Goal: Task Accomplishment & Management: Manage account settings

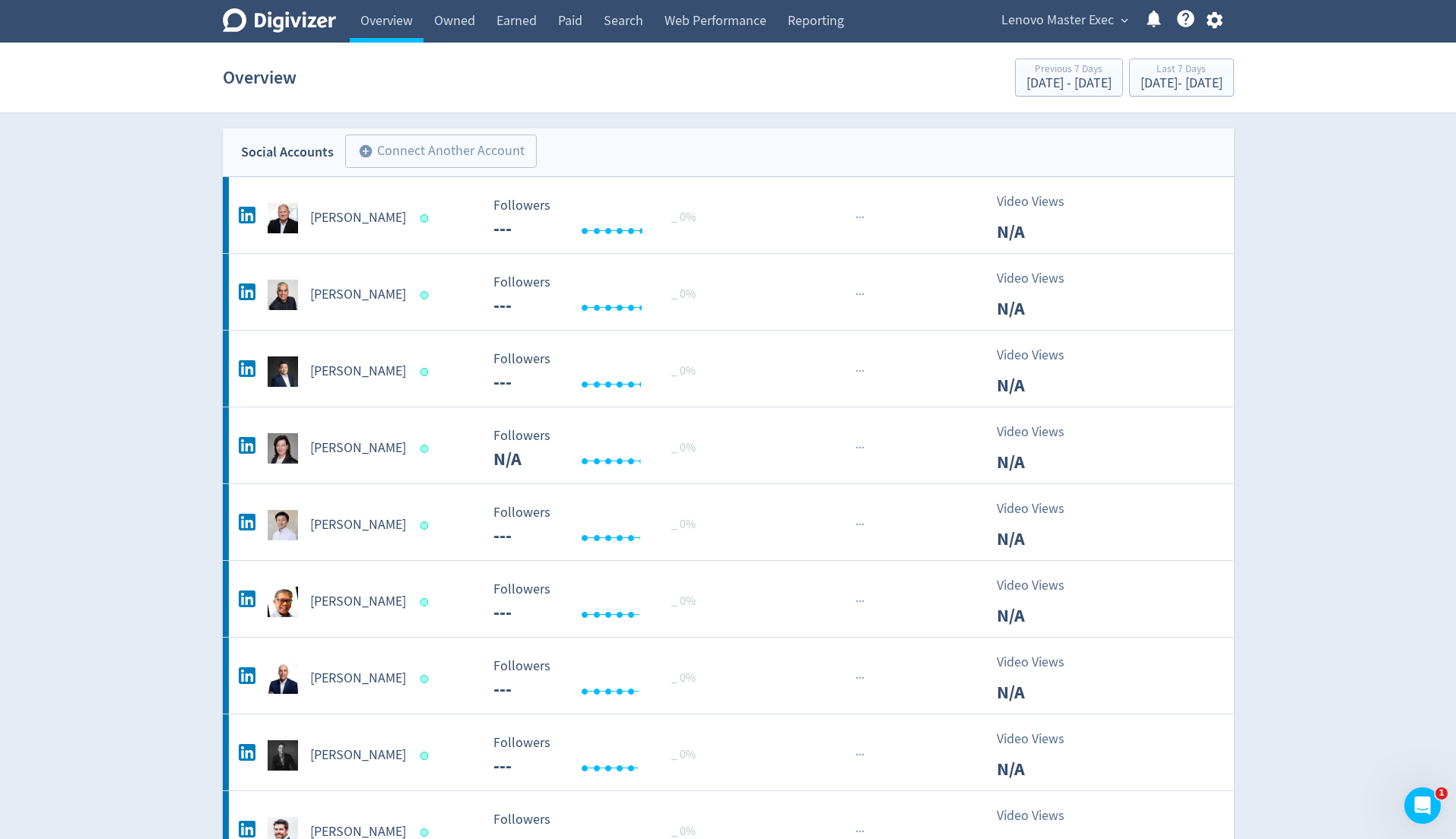
click at [1042, 22] on span "Lenovo Master Exec" at bounding box center [1058, 21] width 112 height 24
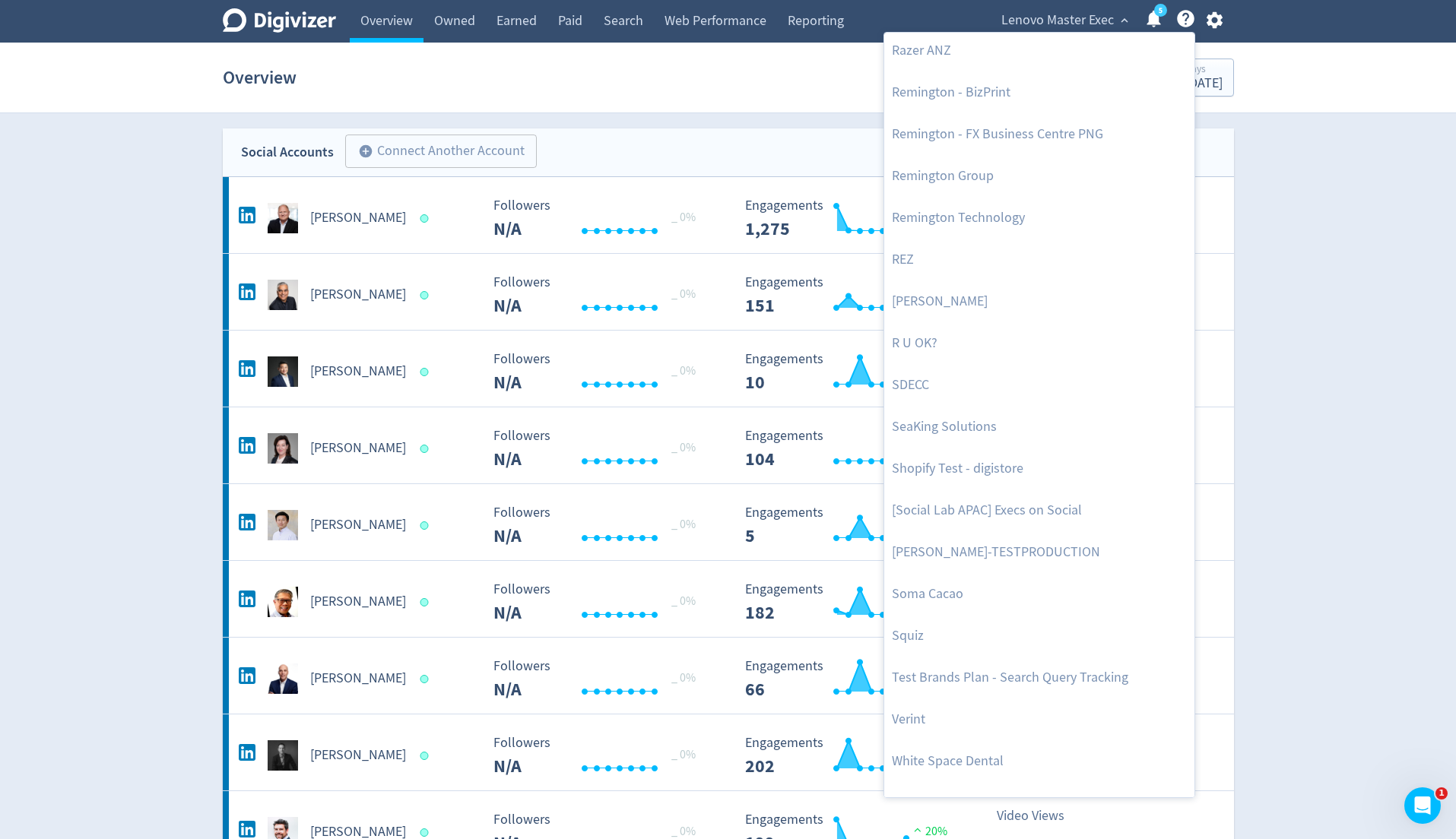
scroll to position [3265, 0]
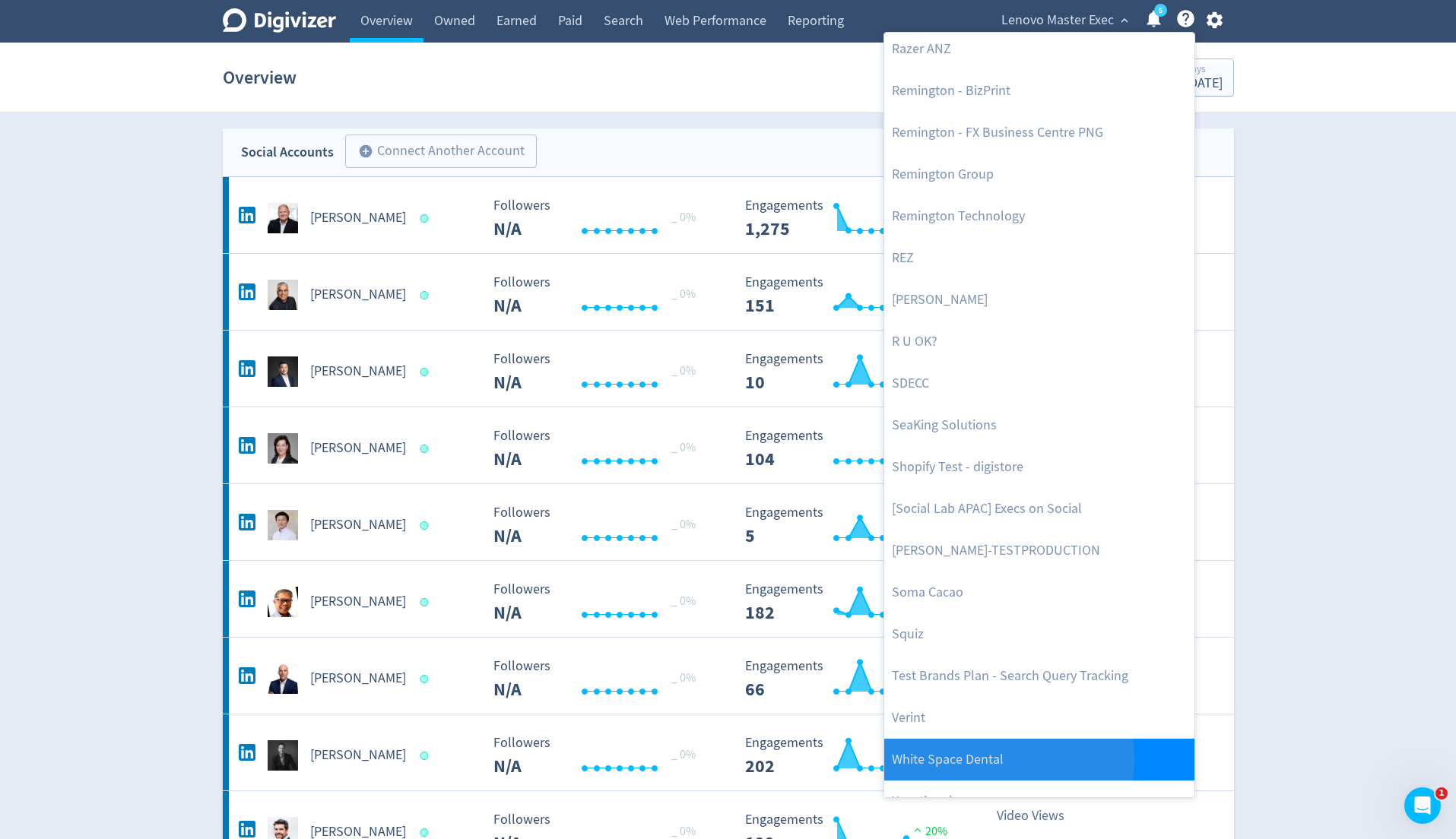
click at [983, 758] on link "White Space Dental" at bounding box center [1039, 759] width 310 height 42
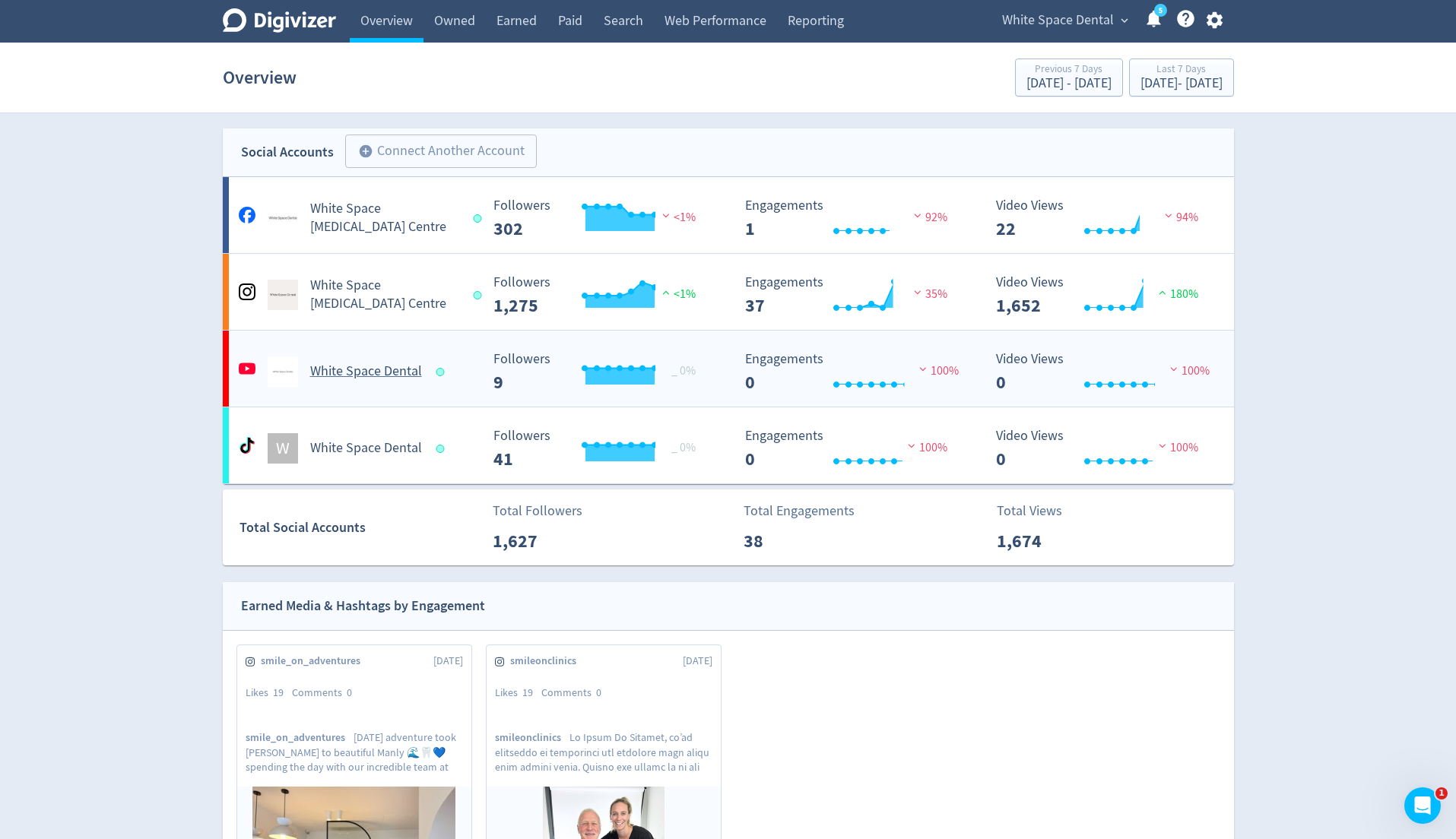
click at [405, 372] on h5 "White Space Dental" at bounding box center [365, 371] width 111 height 18
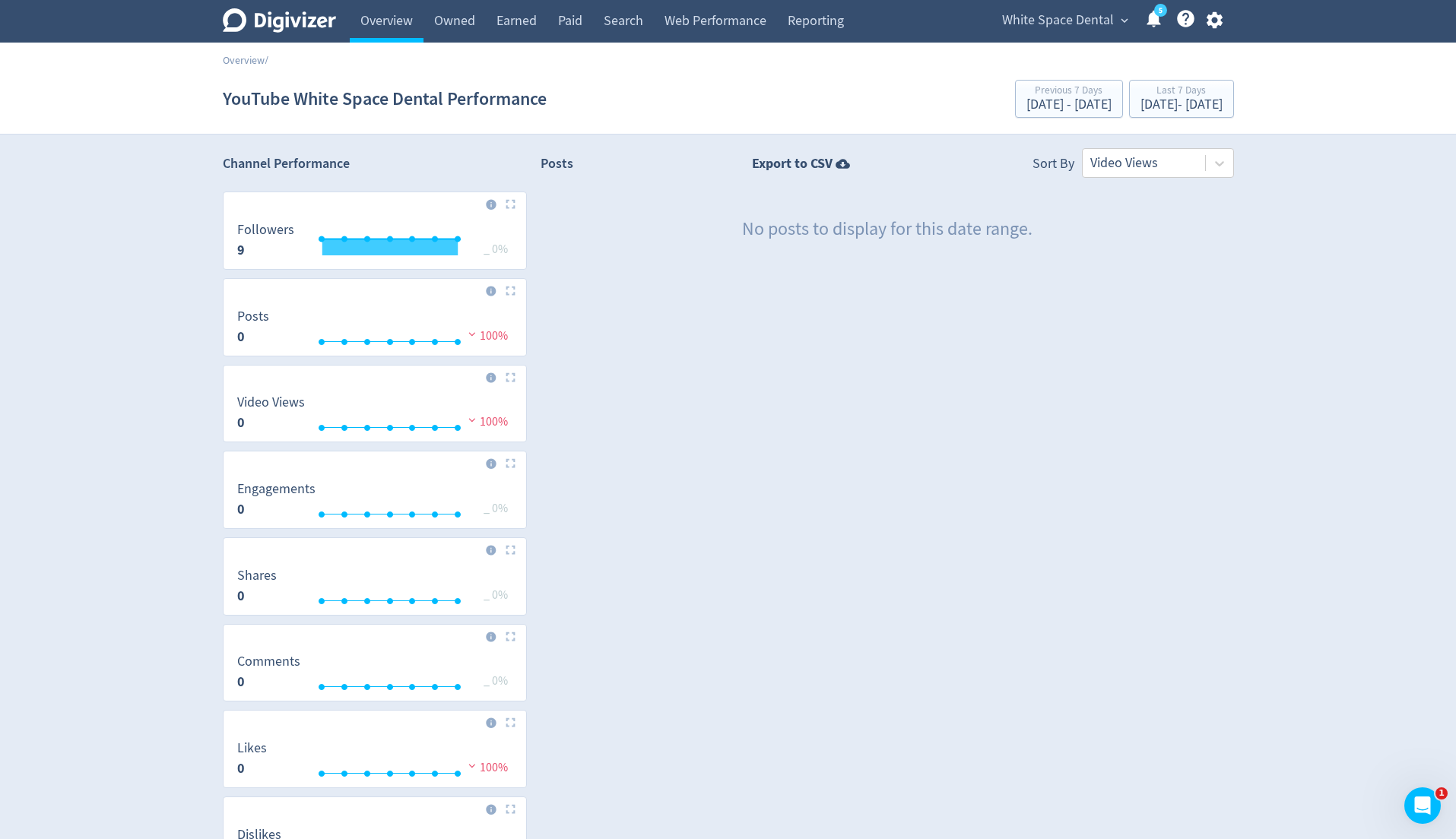
click at [1066, 30] on span "White Space Dental" at bounding box center [1058, 21] width 111 height 24
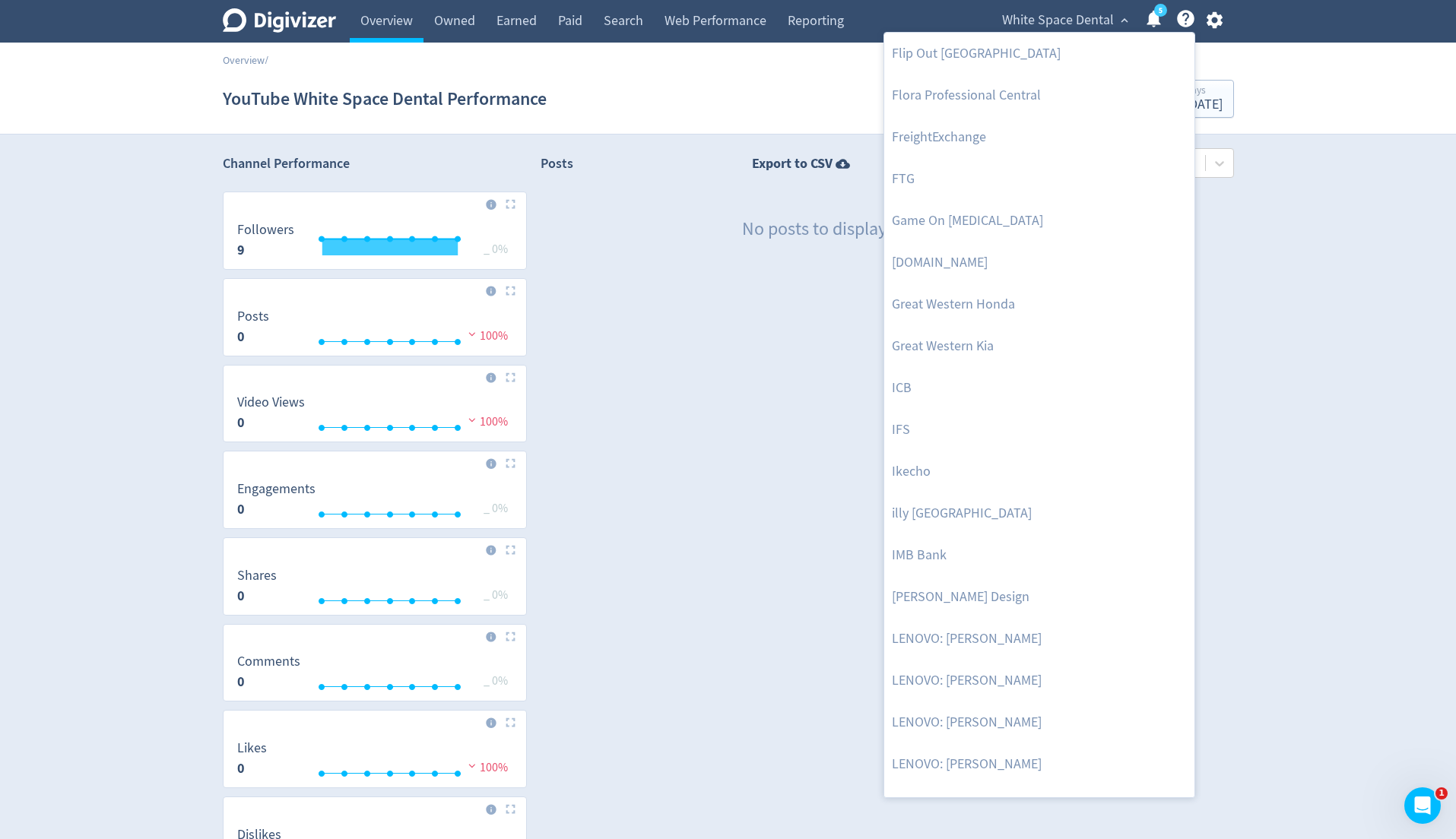
scroll to position [1408, 0]
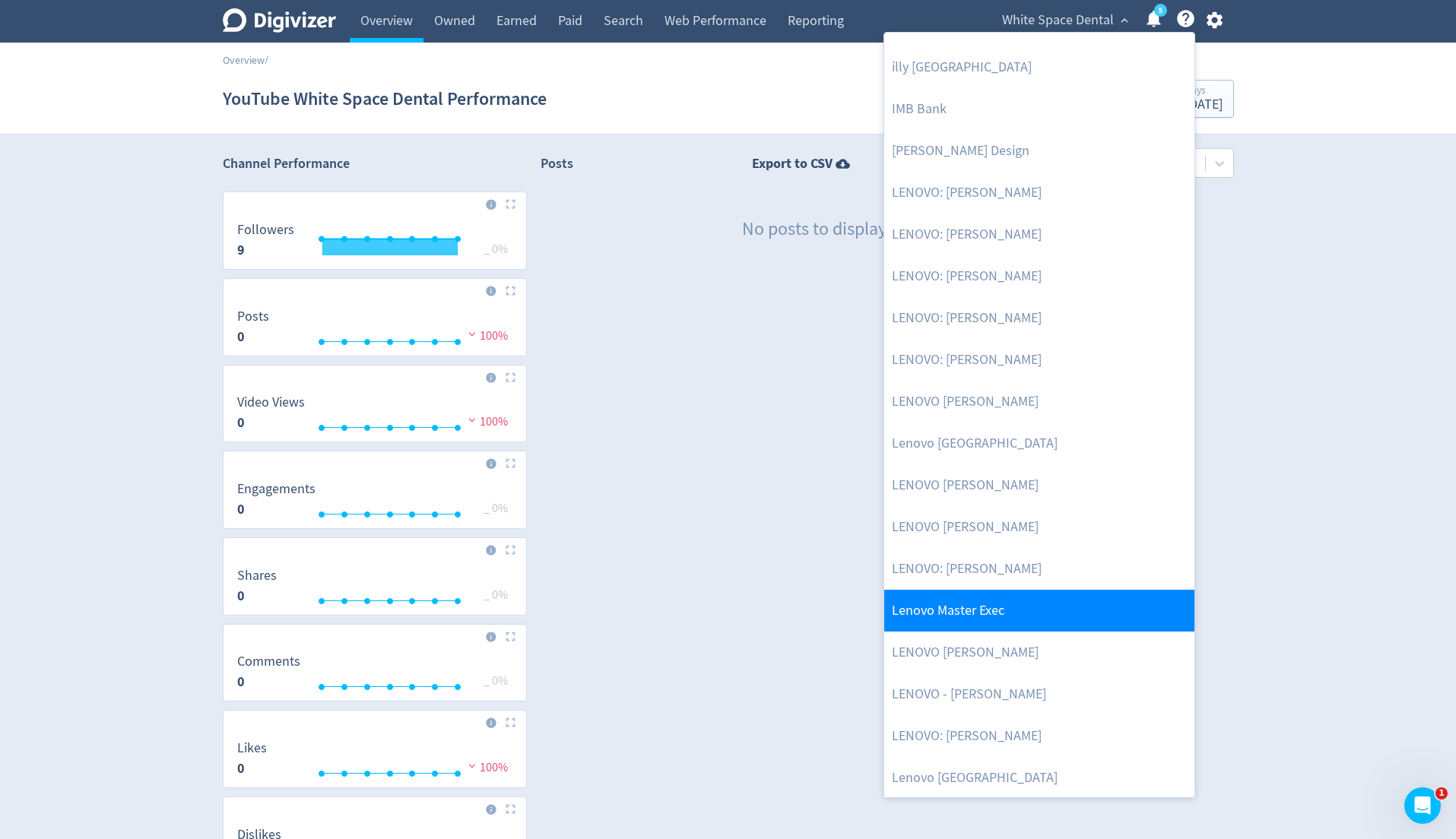
click at [971, 604] on link "Lenovo Master Exec" at bounding box center [1039, 610] width 310 height 42
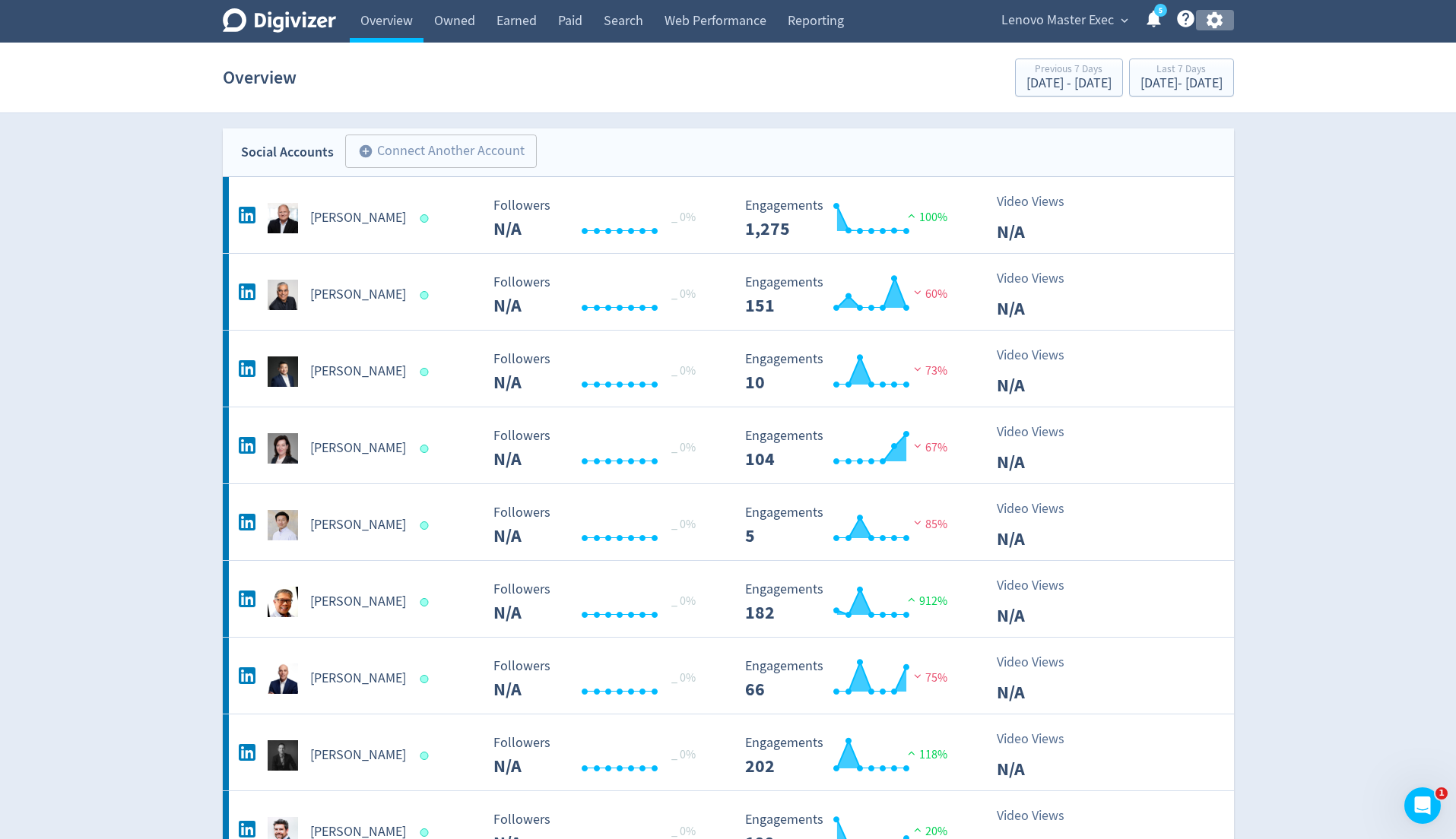
click at [1206, 24] on icon "button" at bounding box center [1215, 21] width 21 height 21
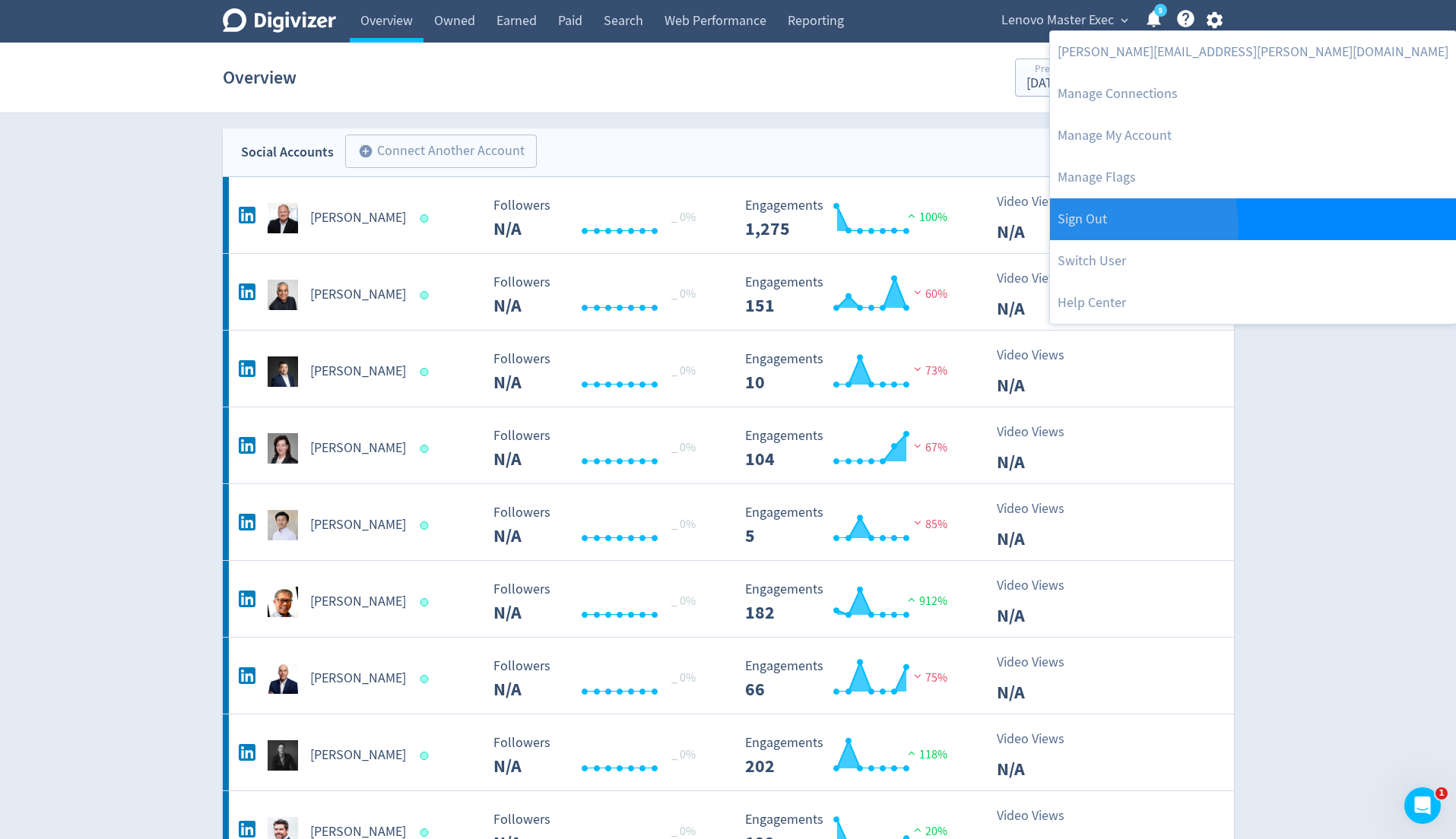
click at [1126, 226] on link "Sign Out" at bounding box center [1253, 219] width 406 height 42
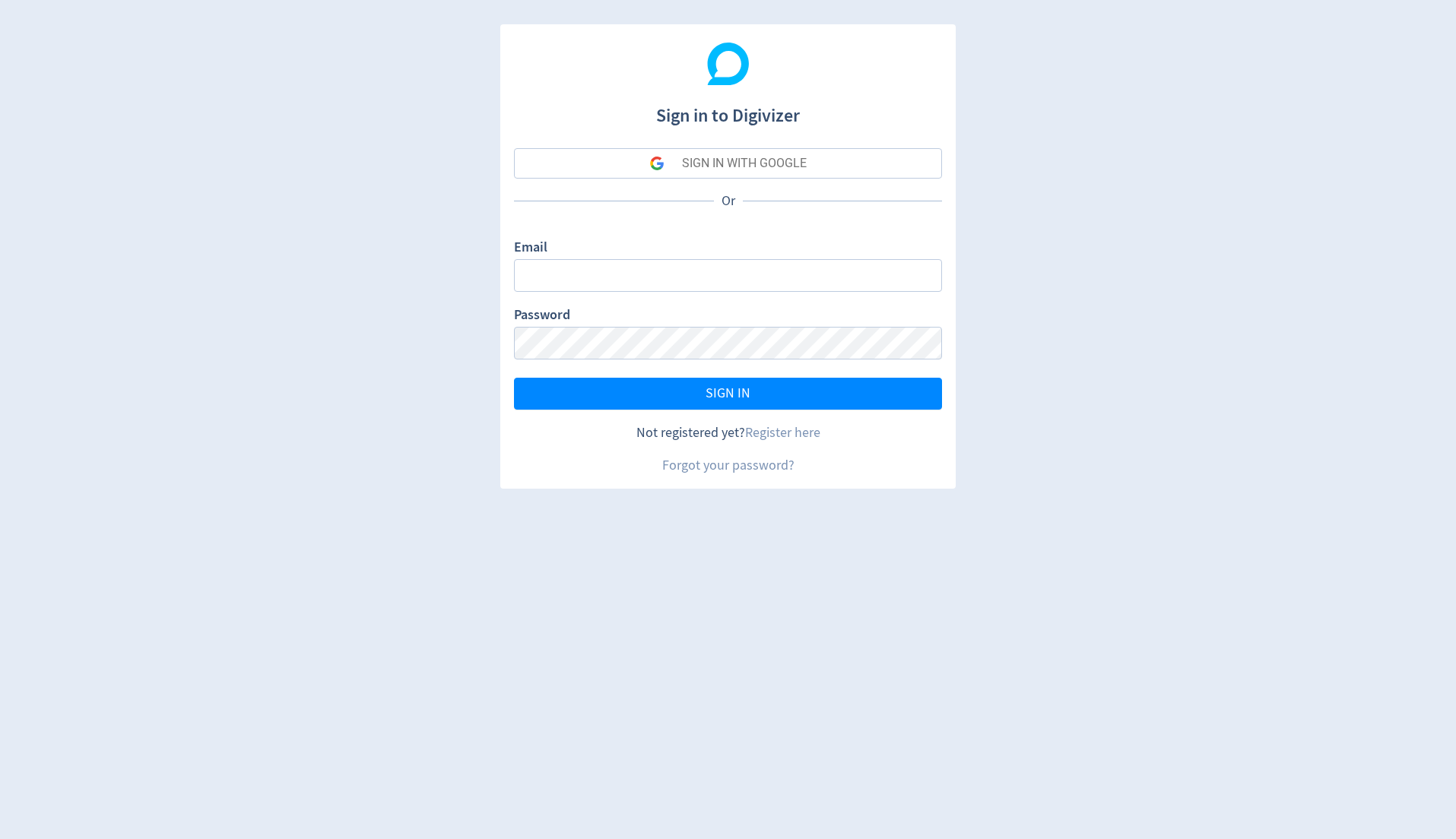
type input "sanjita.shah@digivizer.com"
click at [845, 157] on button "SIGN IN WITH GOOGLE" at bounding box center [728, 164] width 428 height 30
